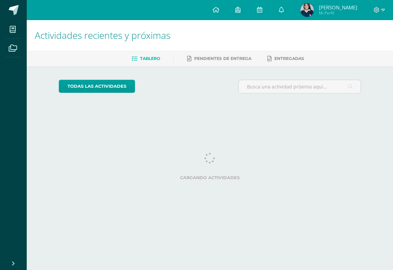
click at [18, 26] on span at bounding box center [12, 29] width 15 height 15
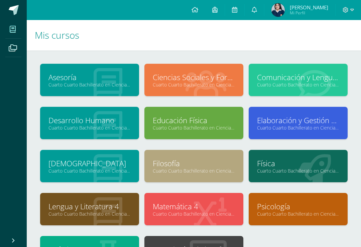
click at [167, 167] on link "Filosofía" at bounding box center [194, 164] width 82 height 10
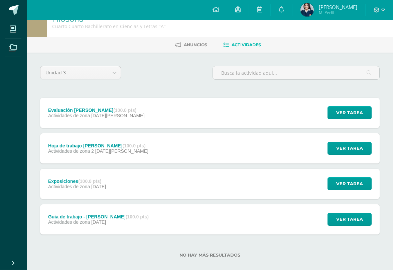
scroll to position [13, 0]
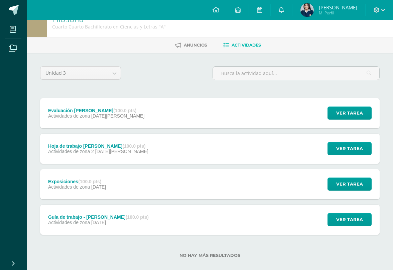
click at [85, 132] on div "Evaluación [PERSON_NAME] (100.0 pts) Actividades de zona [DATE][PERSON_NAME] Ve…" at bounding box center [210, 166] width 340 height 136
click at [70, 145] on div "Hoja de trabajo [PERSON_NAME] (100.0 pts)" at bounding box center [98, 145] width 100 height 5
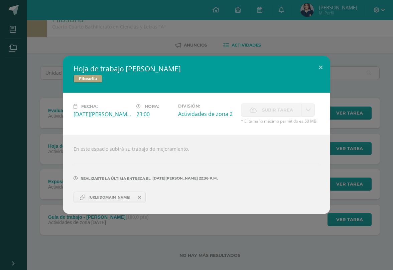
click at [95, 200] on span "[URL][DOMAIN_NAME]" at bounding box center [109, 196] width 48 height 5
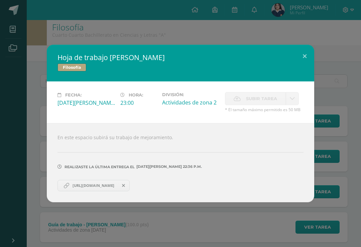
click at [346, 110] on div "Hoja de trabajo Kierkegaard Filosofía Fecha: Viernes 08 de Agosto Hora: 23:00 D…" at bounding box center [181, 124] width 356 height 158
